Goal: Task Accomplishment & Management: Use online tool/utility

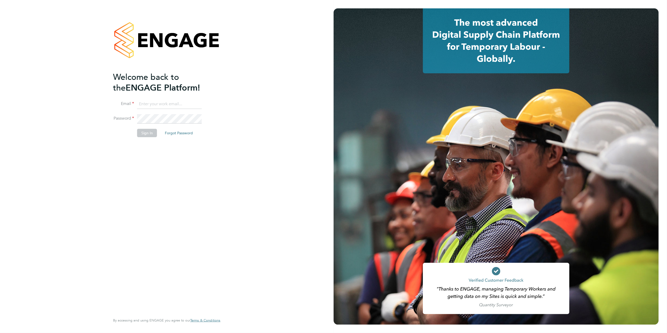
type input "[PERSON_NAME][EMAIL_ADDRESS][DOMAIN_NAME][PERSON_NAME]"
drag, startPoint x: 124, startPoint y: 241, endPoint x: 142, endPoint y: 148, distance: 95.0
click at [124, 240] on div "Welcome back to the ENGAGE Platform! Email [PERSON_NAME][EMAIL_ADDRESS][DOMAIN_…" at bounding box center [164, 193] width 102 height 242
click at [141, 139] on li "Sign In Forgot Password" at bounding box center [164, 136] width 102 height 14
click at [142, 135] on button "Sign In" at bounding box center [147, 133] width 20 height 8
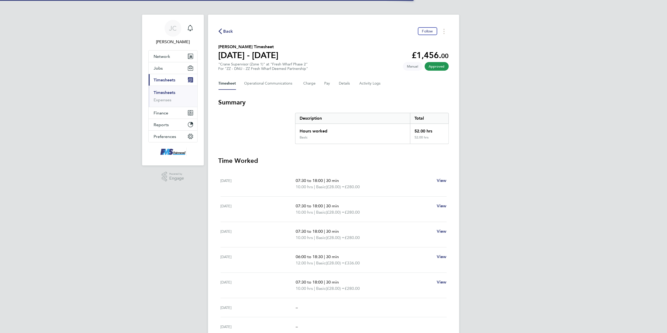
click at [494, 201] on div "JC Joanne Conway Notifications Applications: Network Team Members Businesses Si…" at bounding box center [333, 191] width 667 height 383
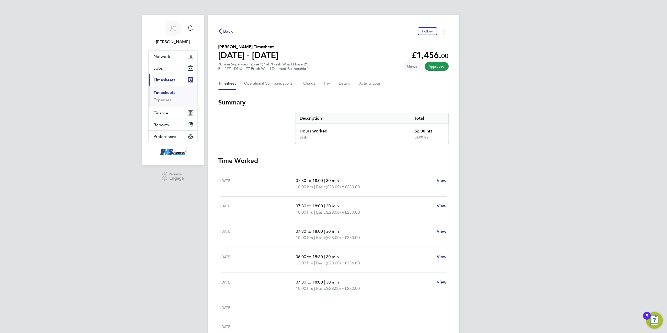
click at [221, 29] on icon "button" at bounding box center [220, 31] width 3 height 5
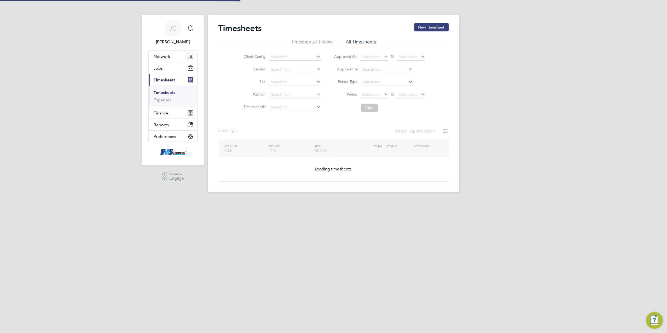
click at [519, 115] on div "JC Joanne Conway Notifications Applications: Network Team Members Businesses Si…" at bounding box center [333, 100] width 667 height 201
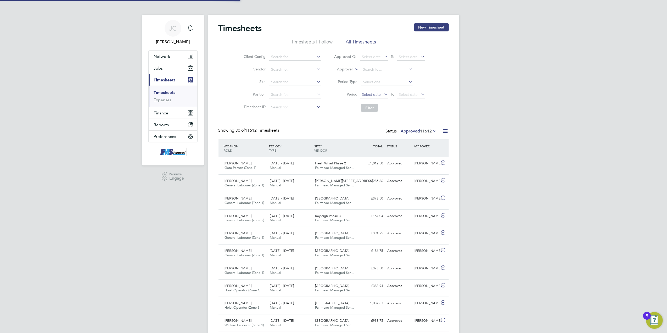
click at [372, 96] on span "Select date" at bounding box center [371, 94] width 19 height 5
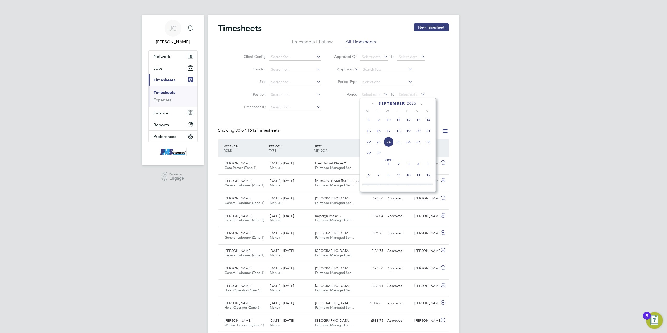
click at [370, 131] on span "15" at bounding box center [369, 131] width 10 height 10
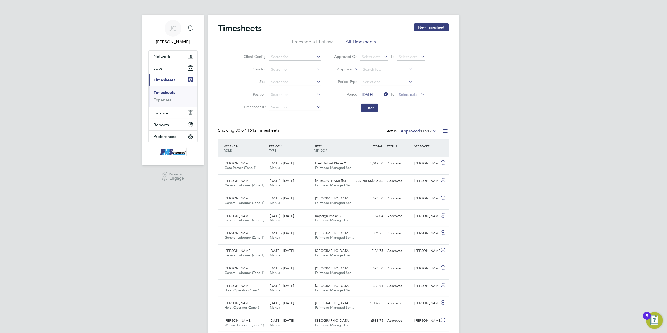
click at [402, 92] on span "Select date" at bounding box center [408, 94] width 19 height 5
click at [464, 136] on span "21" at bounding box center [466, 131] width 10 height 10
drag, startPoint x: 515, startPoint y: 156, endPoint x: 511, endPoint y: 156, distance: 4.2
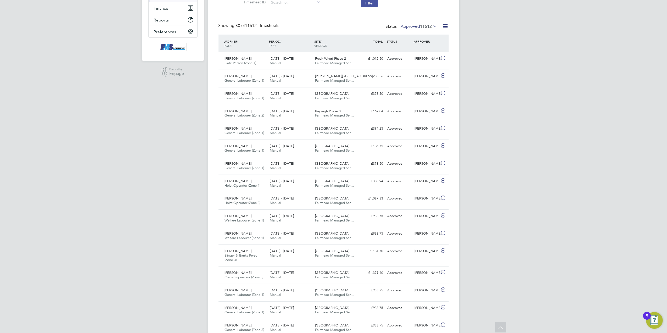
click at [367, 1] on button "Filter" at bounding box center [369, 3] width 17 height 8
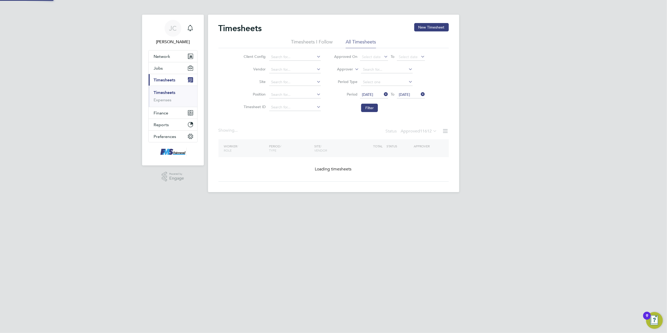
click at [521, 153] on div "JC Joanne Conway Notifications Applications: Network Team Members Businesses Si…" at bounding box center [333, 100] width 667 height 201
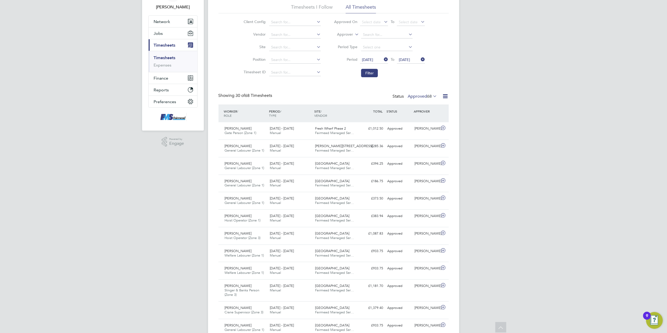
click at [535, 180] on div "JC Joanne Conway Notifications Applications: Network Team Members Businesses Si…" at bounding box center [333, 334] width 667 height 738
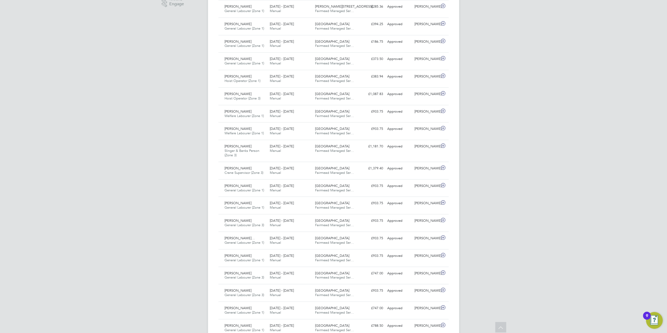
click at [589, 213] on div "JC Joanne Conway Notifications Applications: Network Team Members Businesses Si…" at bounding box center [333, 195] width 667 height 738
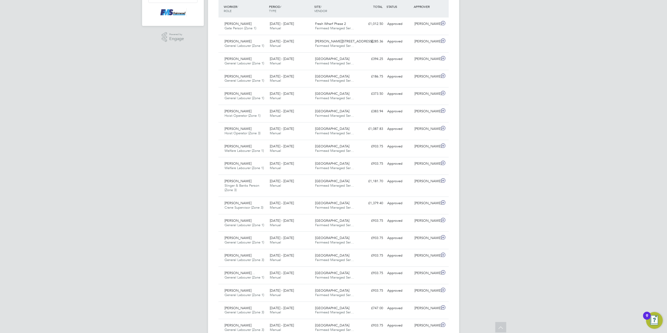
click at [546, 148] on div "JC Joanne Conway Notifications Applications: Network Team Members Businesses Si…" at bounding box center [333, 229] width 667 height 738
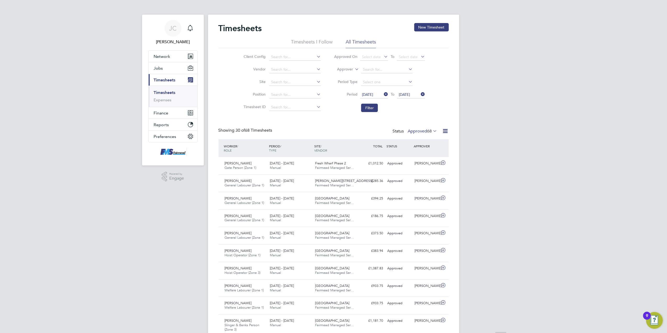
click at [372, 108] on button "Filter" at bounding box center [369, 108] width 17 height 8
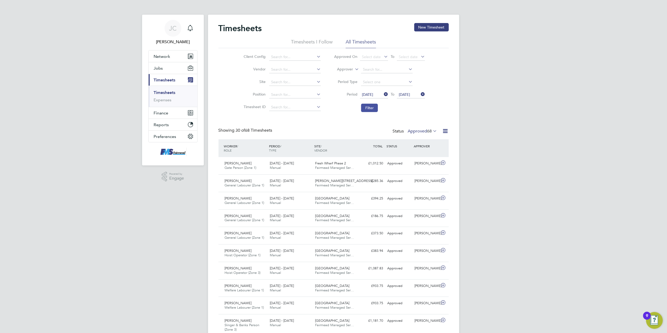
click at [375, 107] on button "Filter" at bounding box center [369, 108] width 17 height 8
drag, startPoint x: 561, startPoint y: 172, endPoint x: 531, endPoint y: 160, distance: 31.6
click at [428, 134] on div "Status Approved 68" at bounding box center [416, 131] width 46 height 7
click at [428, 131] on span "68" at bounding box center [430, 131] width 5 height 5
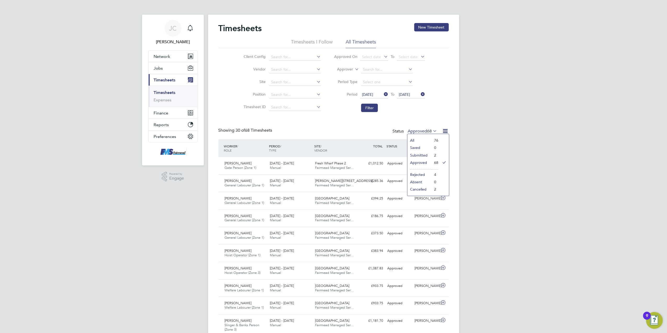
click at [446, 132] on icon at bounding box center [445, 131] width 7 height 7
click at [410, 155] on li "Download Timesheets Report" at bounding box center [412, 153] width 69 height 7
